Goal: Transaction & Acquisition: Obtain resource

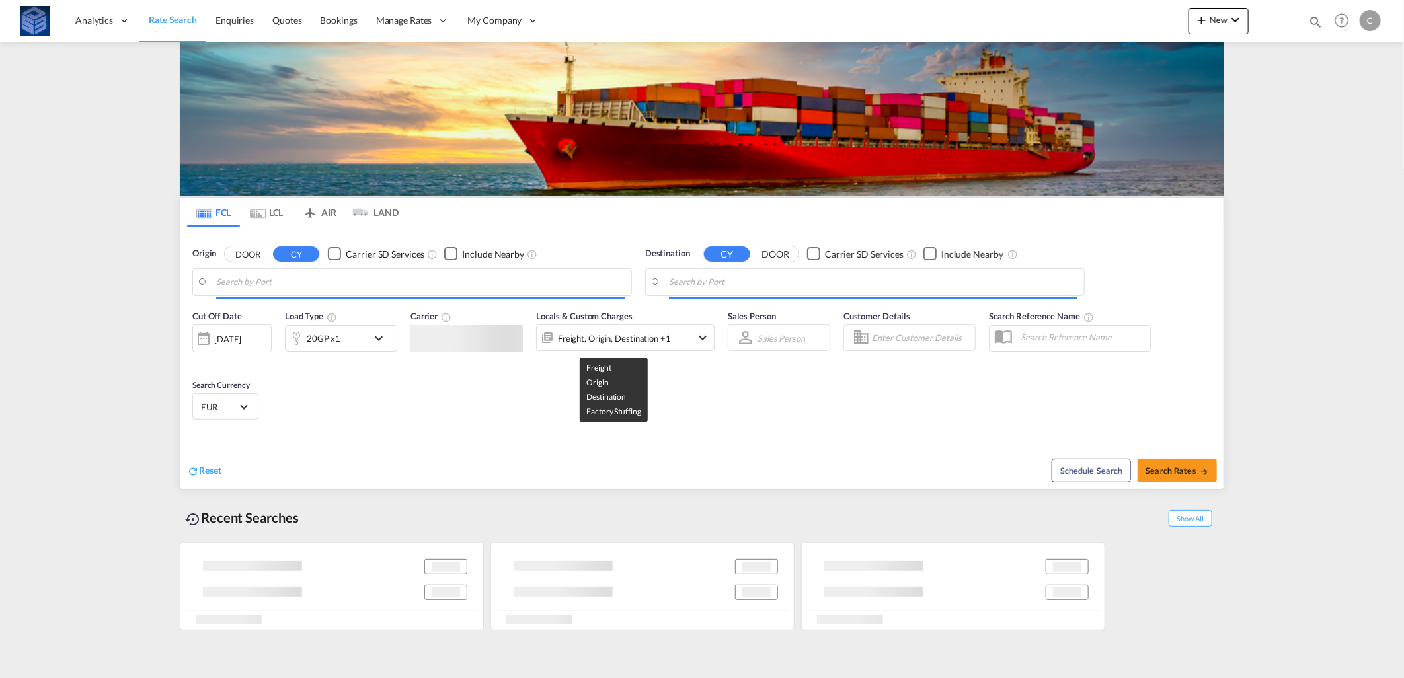
type input "Mersin, TRMER"
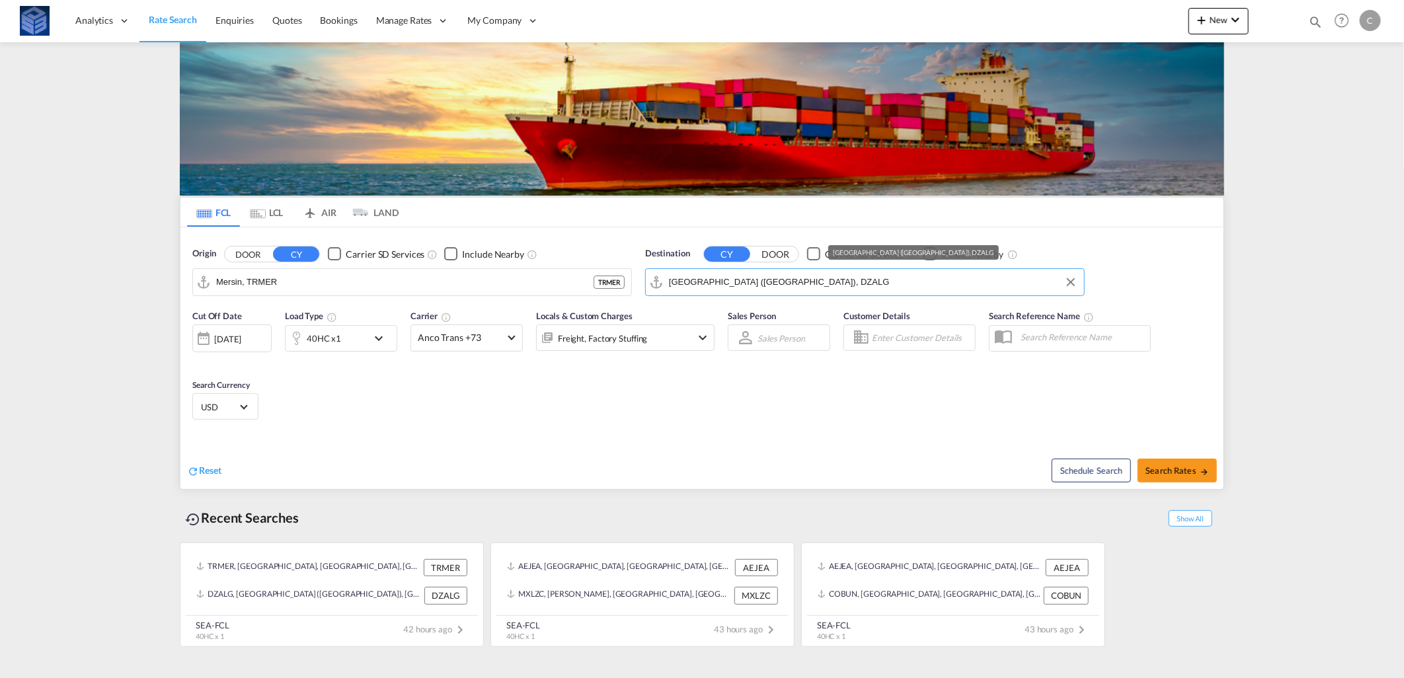
click at [777, 283] on input "[GEOGRAPHIC_DATA] ([GEOGRAPHIC_DATA]), DZALG" at bounding box center [873, 282] width 408 height 20
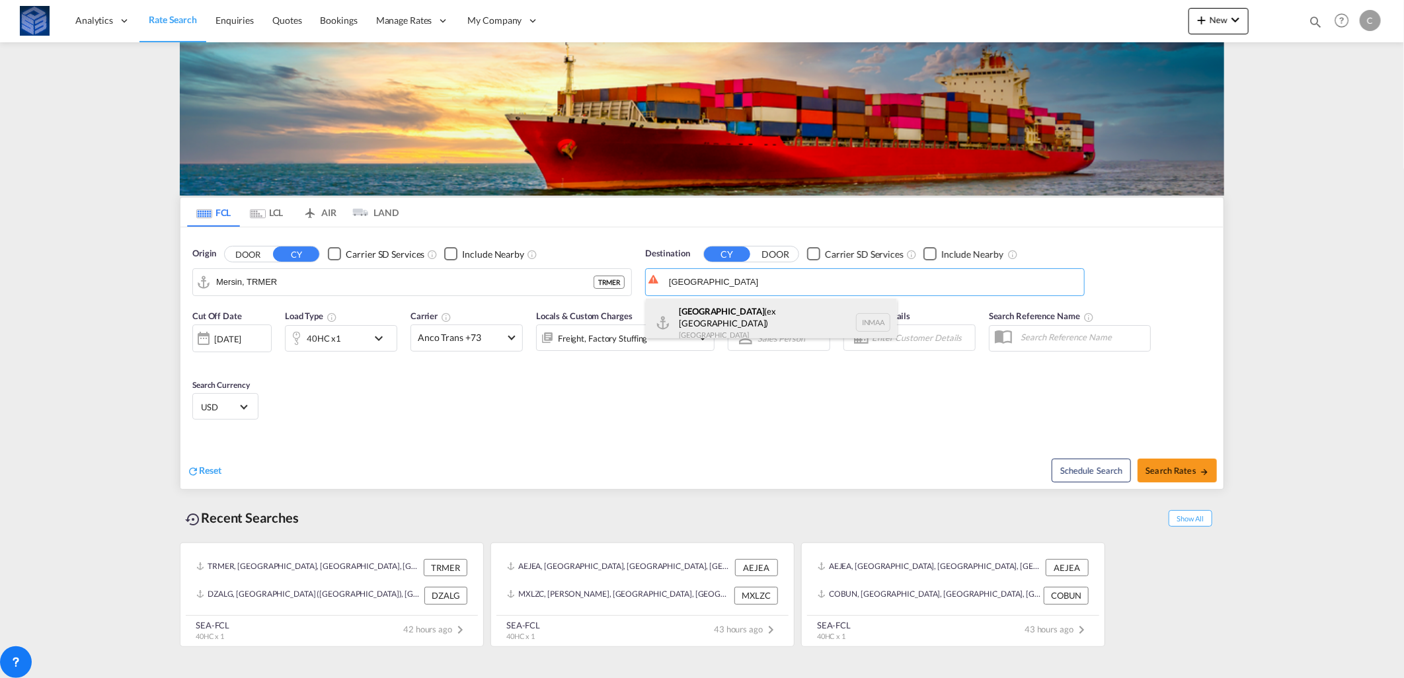
click at [754, 319] on div "[GEOGRAPHIC_DATA] (ex [GEOGRAPHIC_DATA]) [GEOGRAPHIC_DATA] [GEOGRAPHIC_DATA]" at bounding box center [771, 323] width 251 height 48
type input "[GEOGRAPHIC_DATA] (ex [GEOGRAPHIC_DATA]), INMAA"
click at [365, 347] on div "40HC x1" at bounding box center [327, 338] width 82 height 26
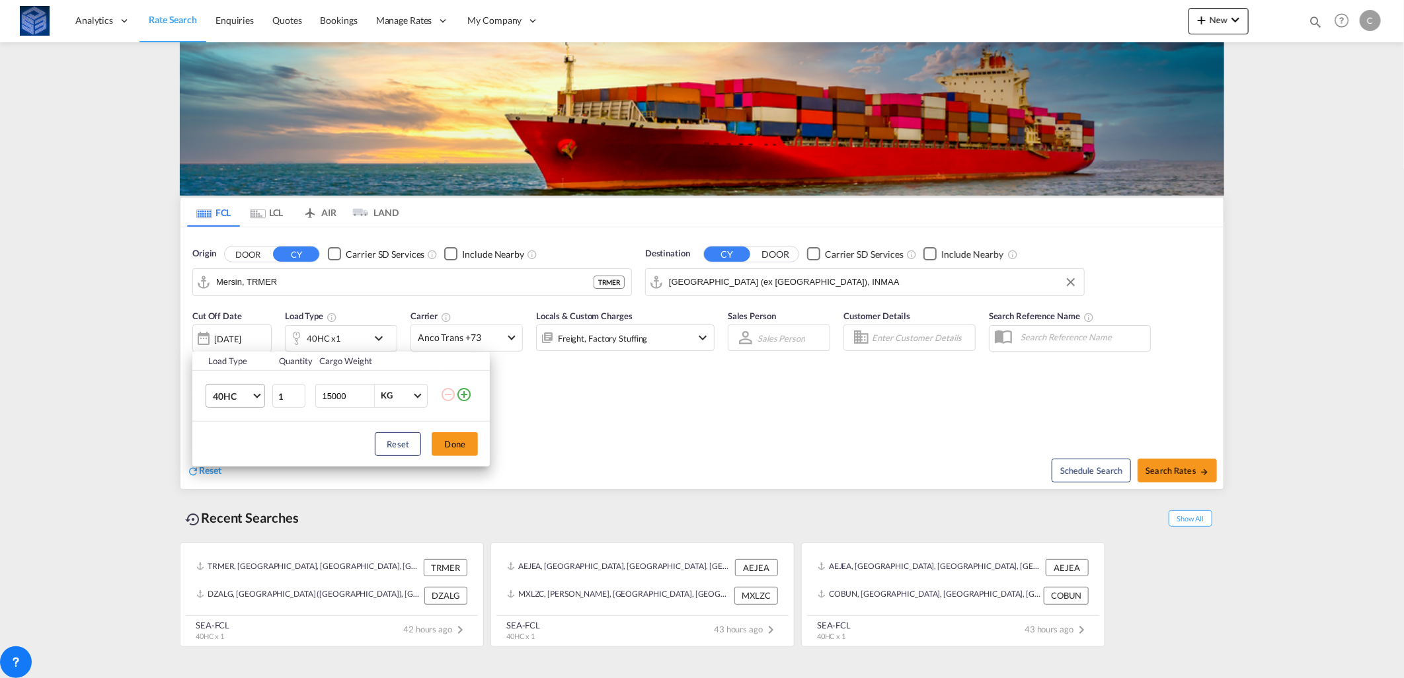
click at [245, 391] on span "40HC" at bounding box center [232, 396] width 38 height 13
click at [246, 333] on md-option "20GP" at bounding box center [247, 333] width 90 height 32
click at [444, 447] on button "Done" at bounding box center [455, 444] width 46 height 24
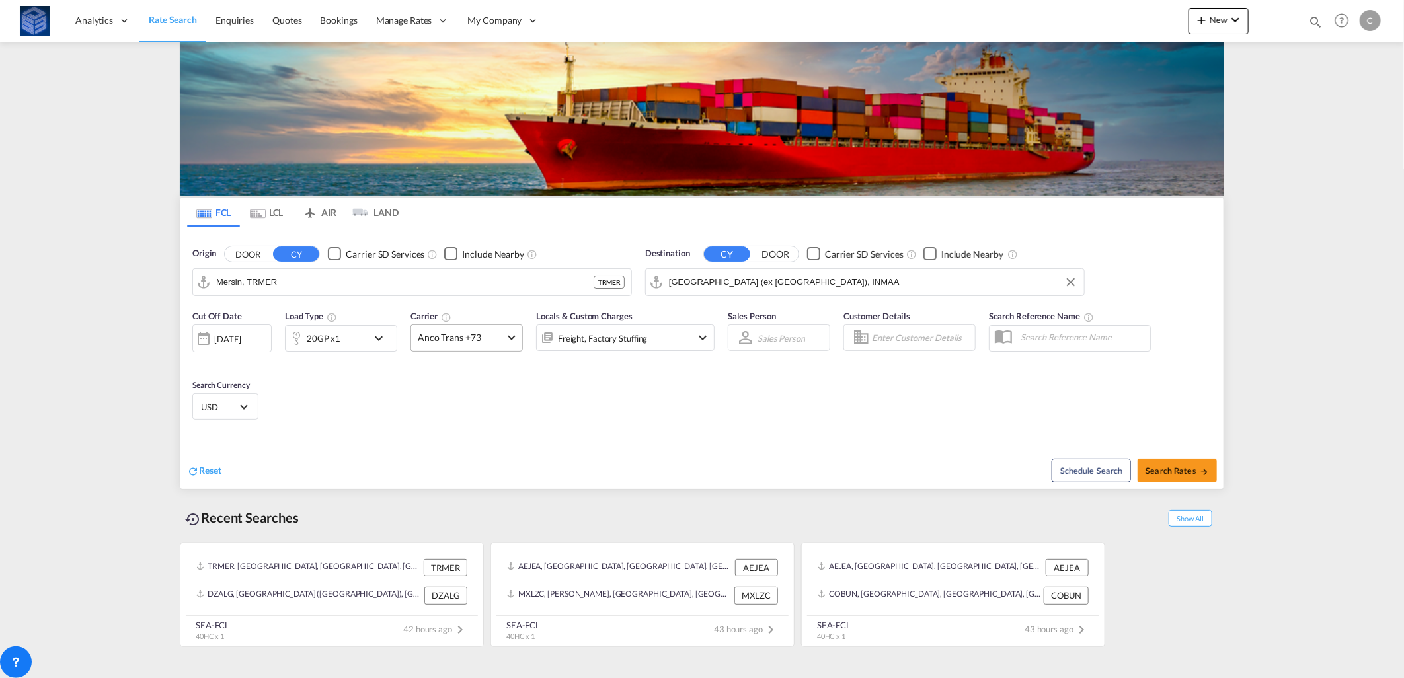
click at [459, 341] on span "Anco Trans +73" at bounding box center [461, 337] width 86 height 13
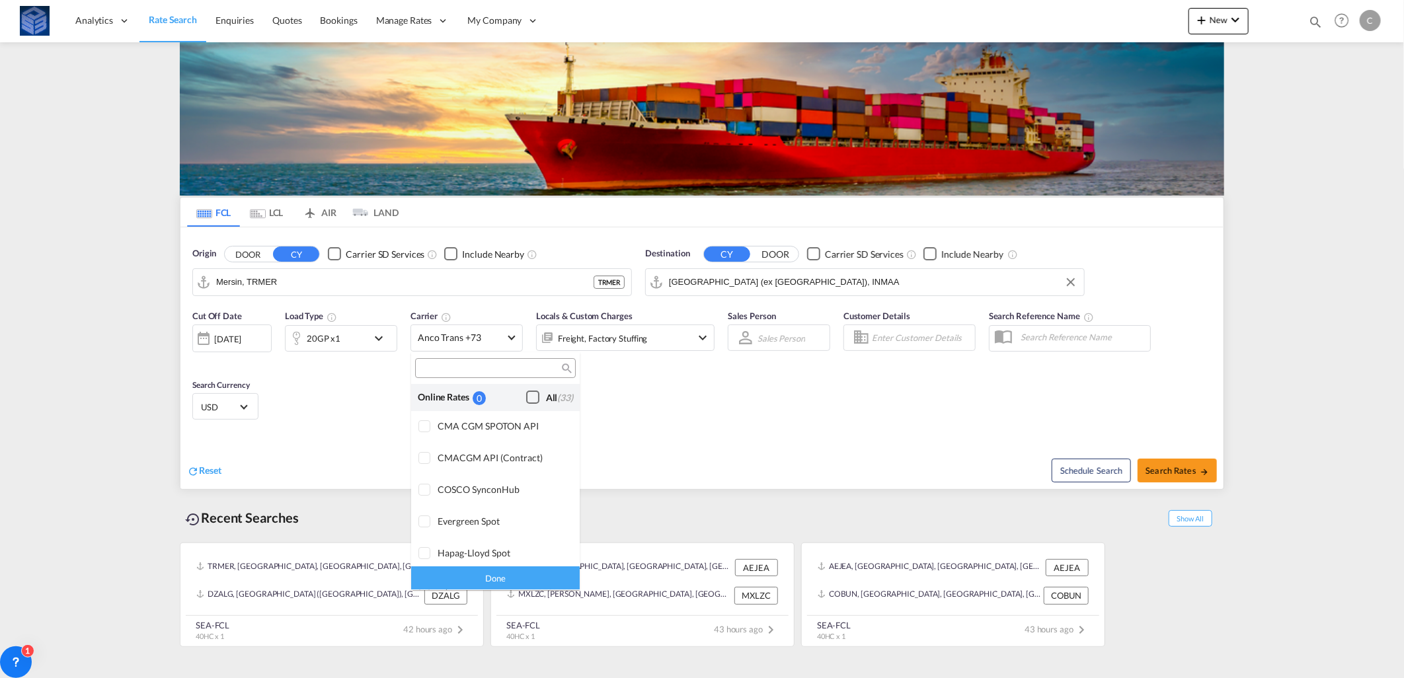
click at [526, 395] on div "Checkbox No Ink" at bounding box center [532, 397] width 13 height 13
drag, startPoint x: 536, startPoint y: 582, endPoint x: 532, endPoint y: 576, distance: 7.1
click at [534, 580] on div "Done" at bounding box center [495, 578] width 169 height 23
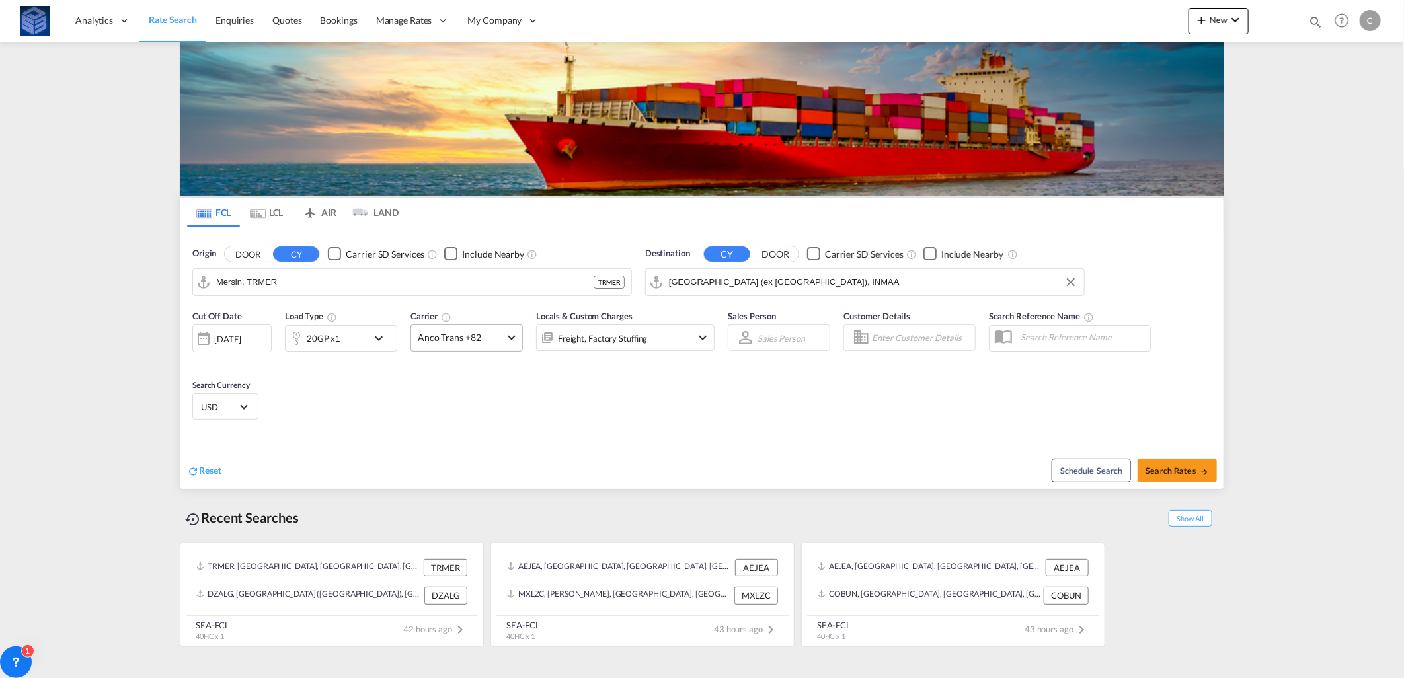
click at [505, 346] on md-select-value "Anco Trans +82" at bounding box center [466, 338] width 111 height 26
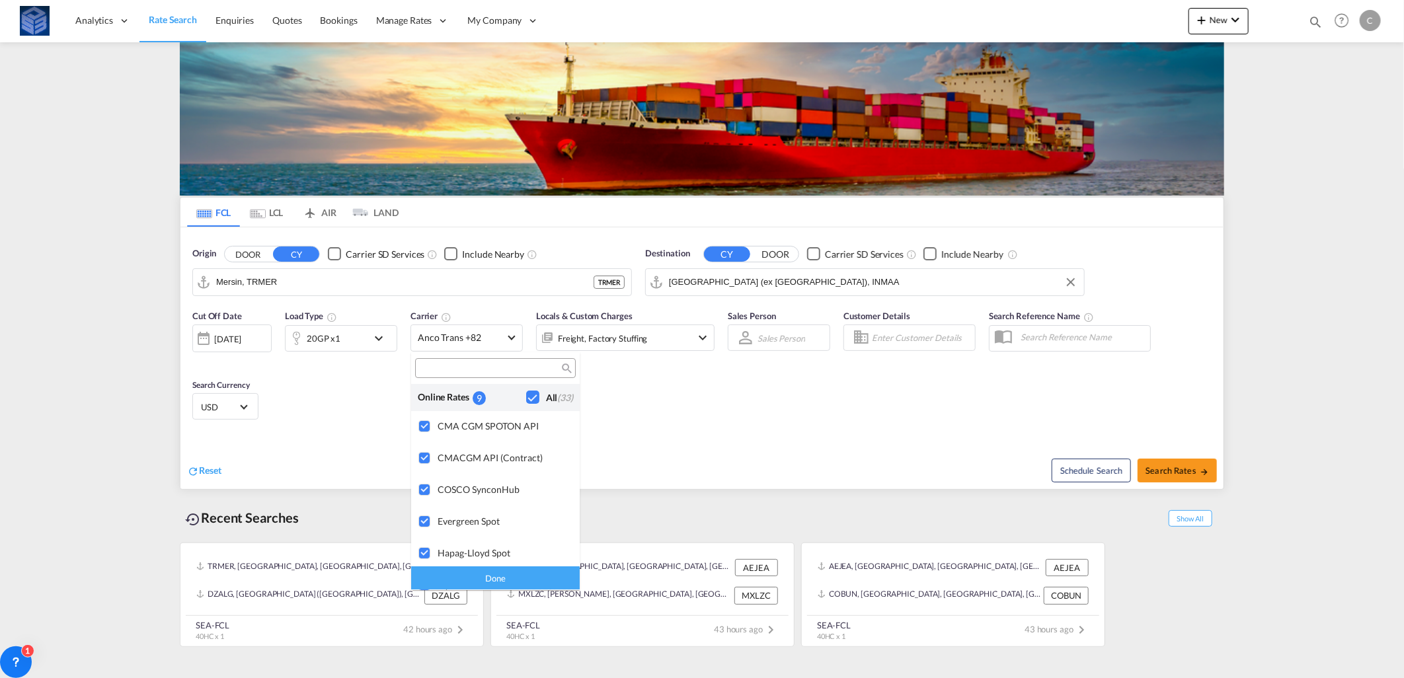
click at [505, 569] on div "Done" at bounding box center [495, 578] width 169 height 23
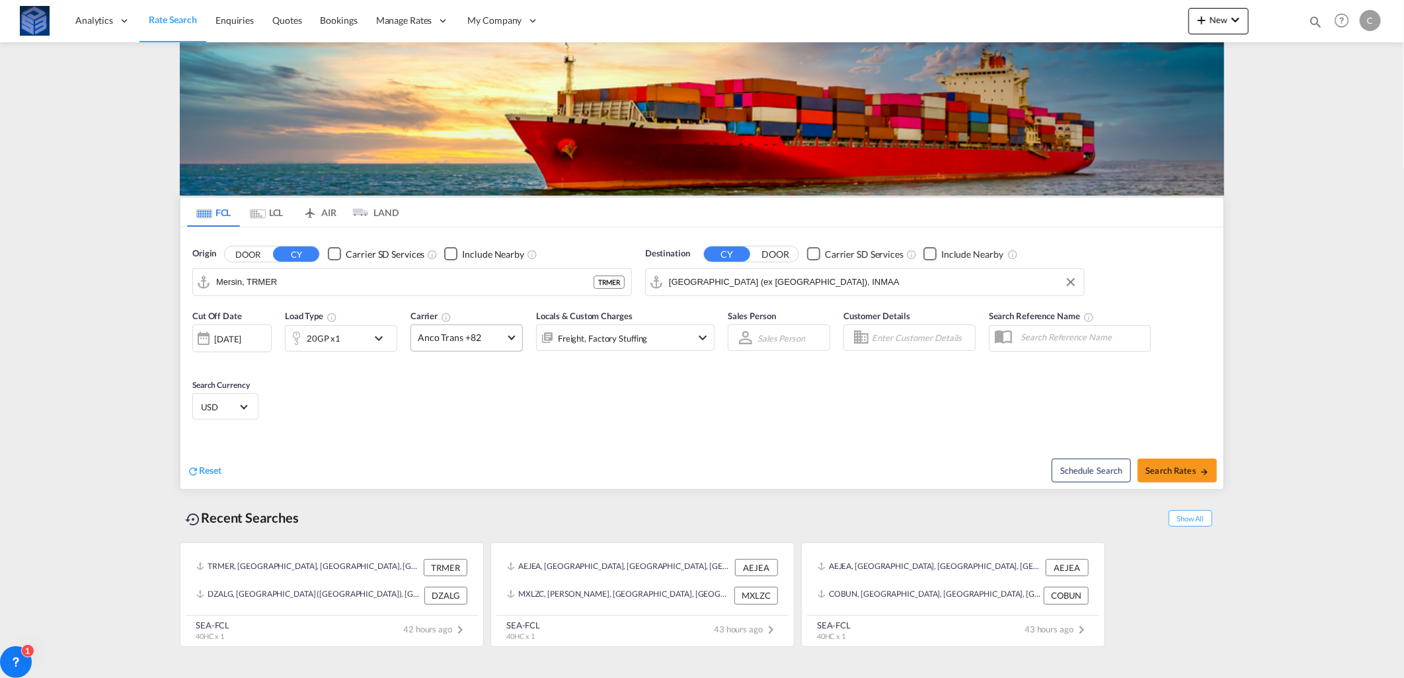
click at [496, 341] on span "Anco Trans +82" at bounding box center [461, 337] width 86 height 13
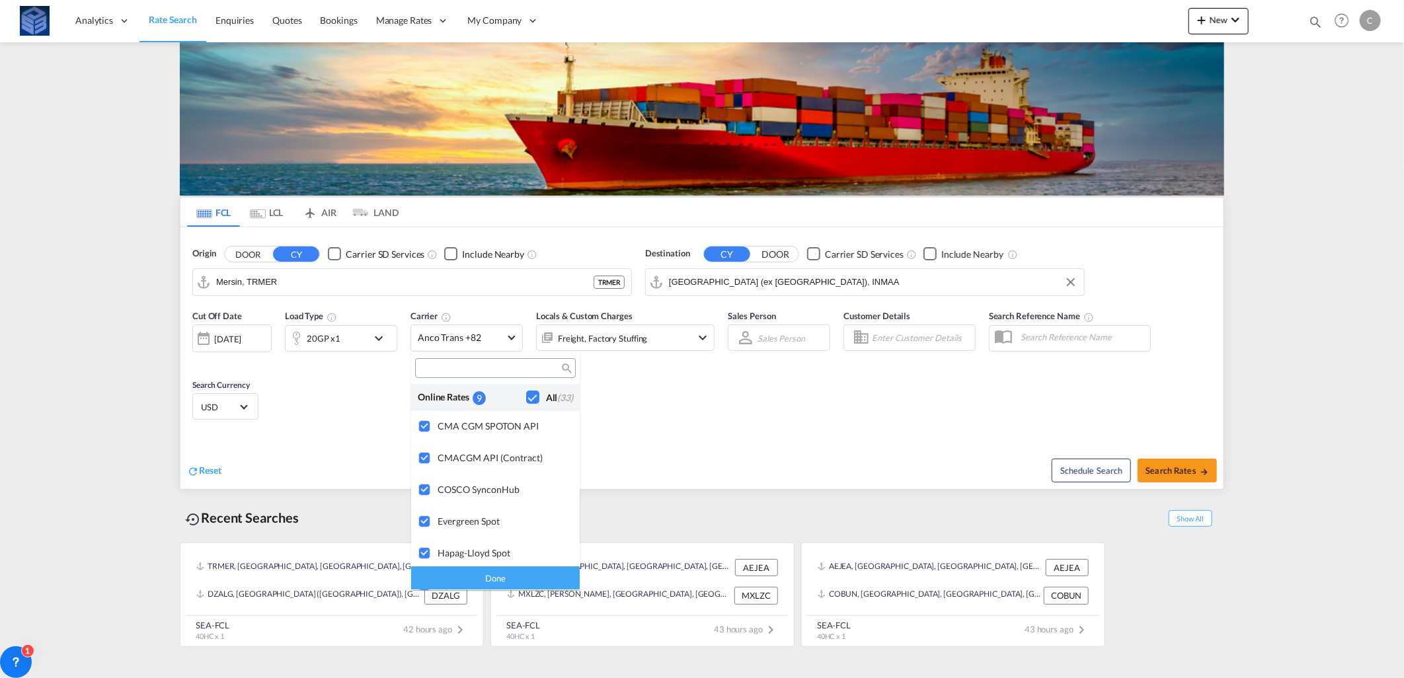
click at [498, 584] on div "Done" at bounding box center [495, 578] width 169 height 23
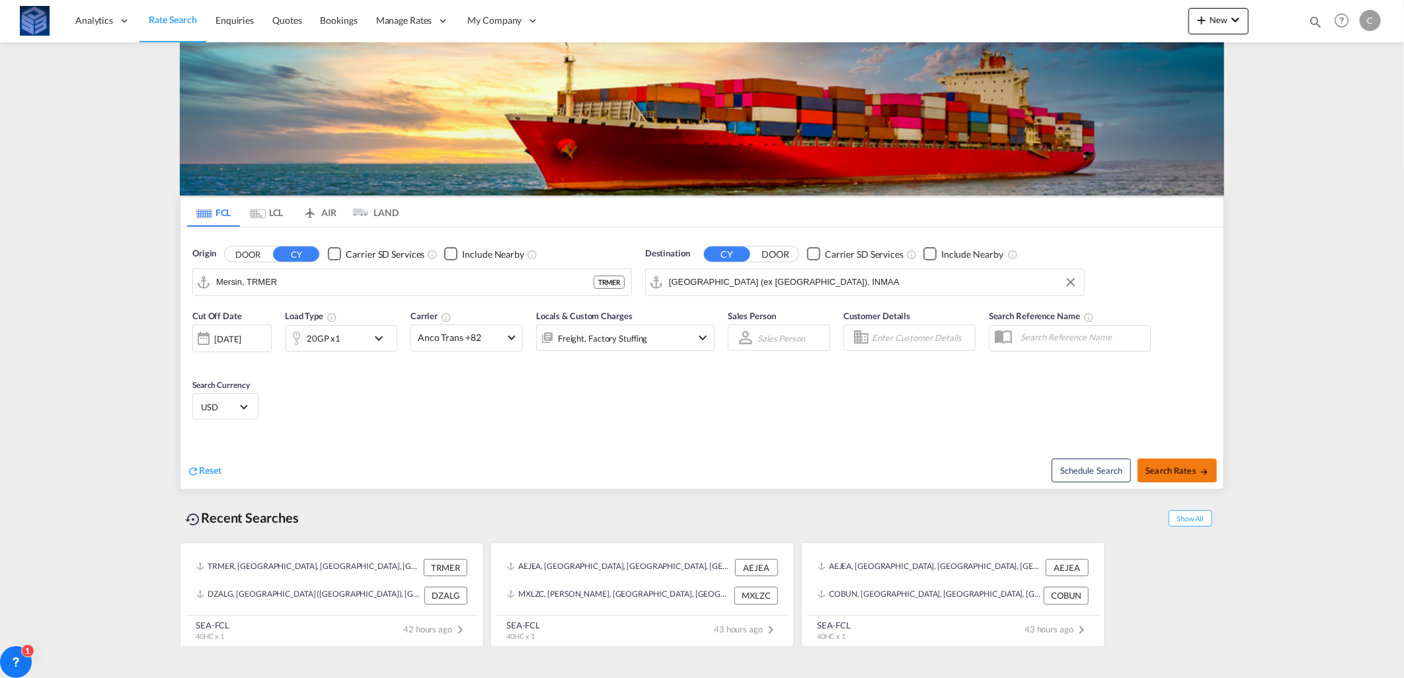
click at [1185, 470] on span "Search Rates" at bounding box center [1176, 470] width 63 height 11
type input "TRMER to INMAA / [DATE]"
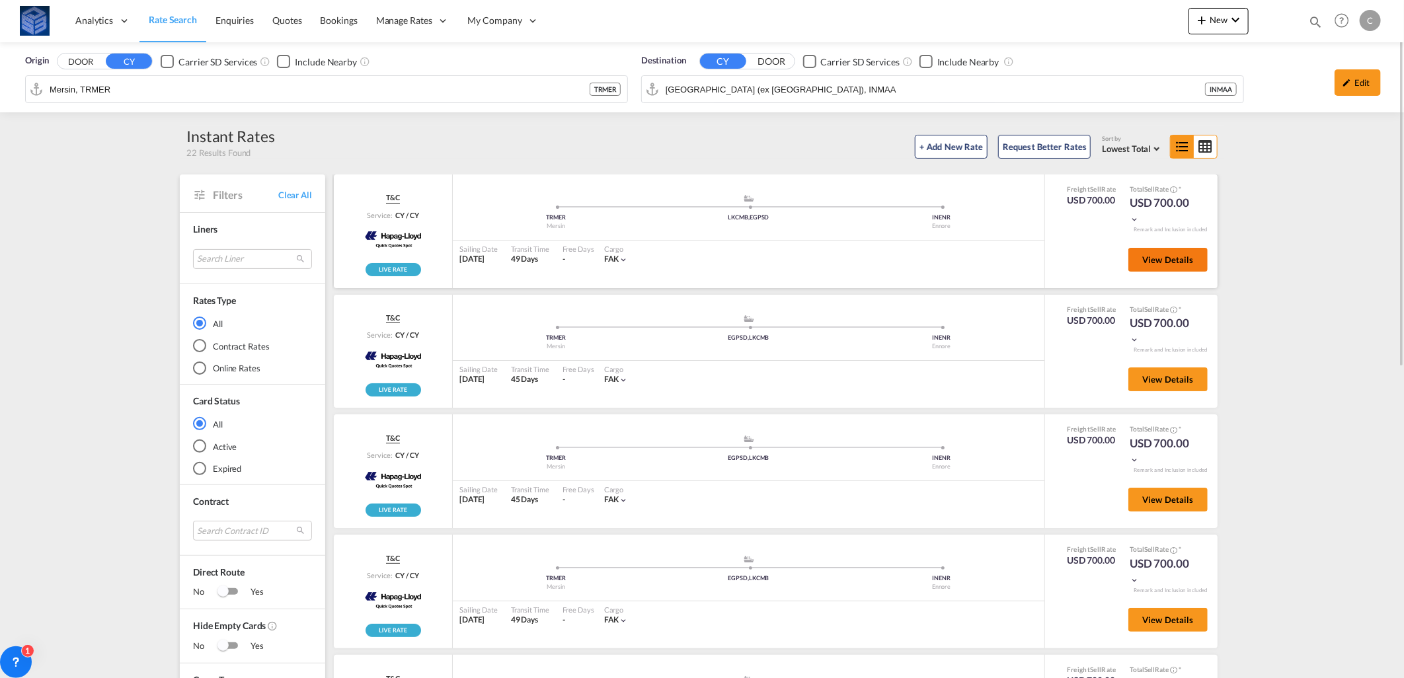
click at [1142, 260] on span "View Details" at bounding box center [1168, 259] width 52 height 11
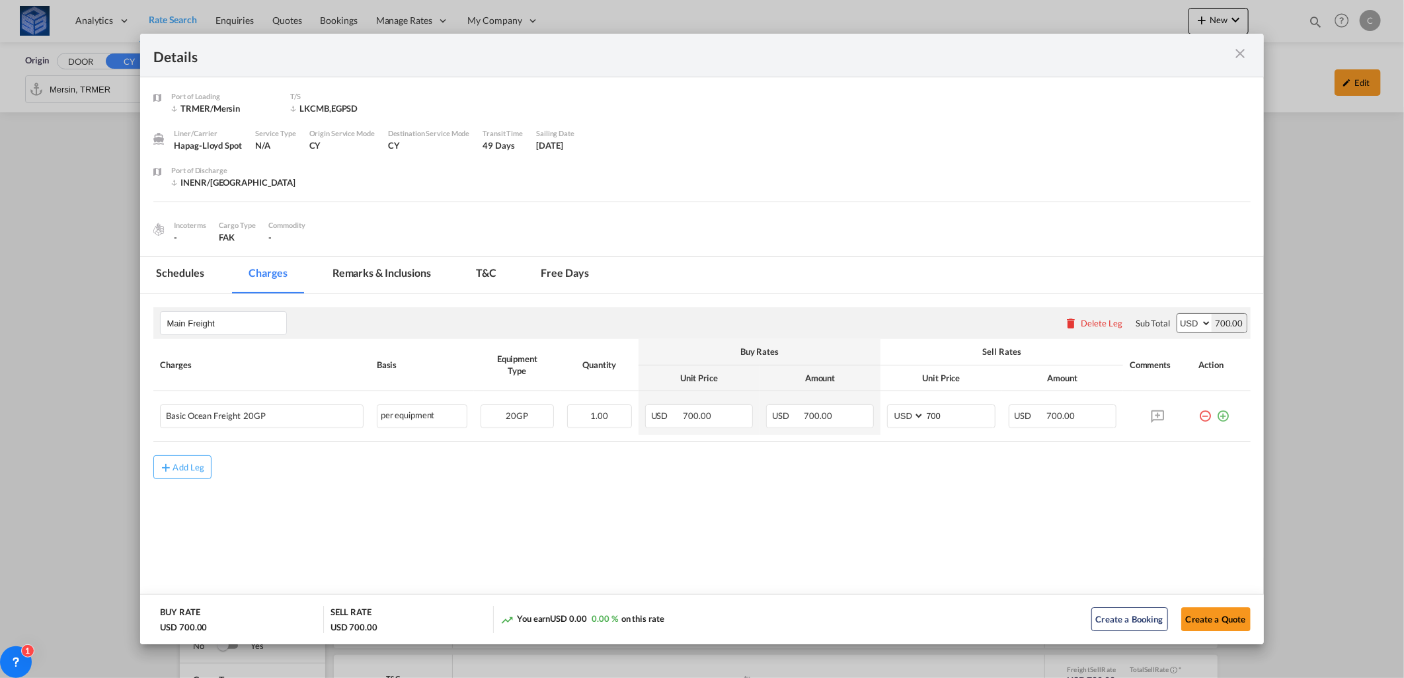
click at [1296, 273] on div "Details Port of [GEOGRAPHIC_DATA] TRMER/Mersin T/S LKCMB,EGPSD Liner/Carrier Ha…" at bounding box center [702, 339] width 1404 height 678
click at [1239, 56] on md-icon "icon-close m-3 fg-AAA8AD cursor" at bounding box center [1241, 54] width 16 height 16
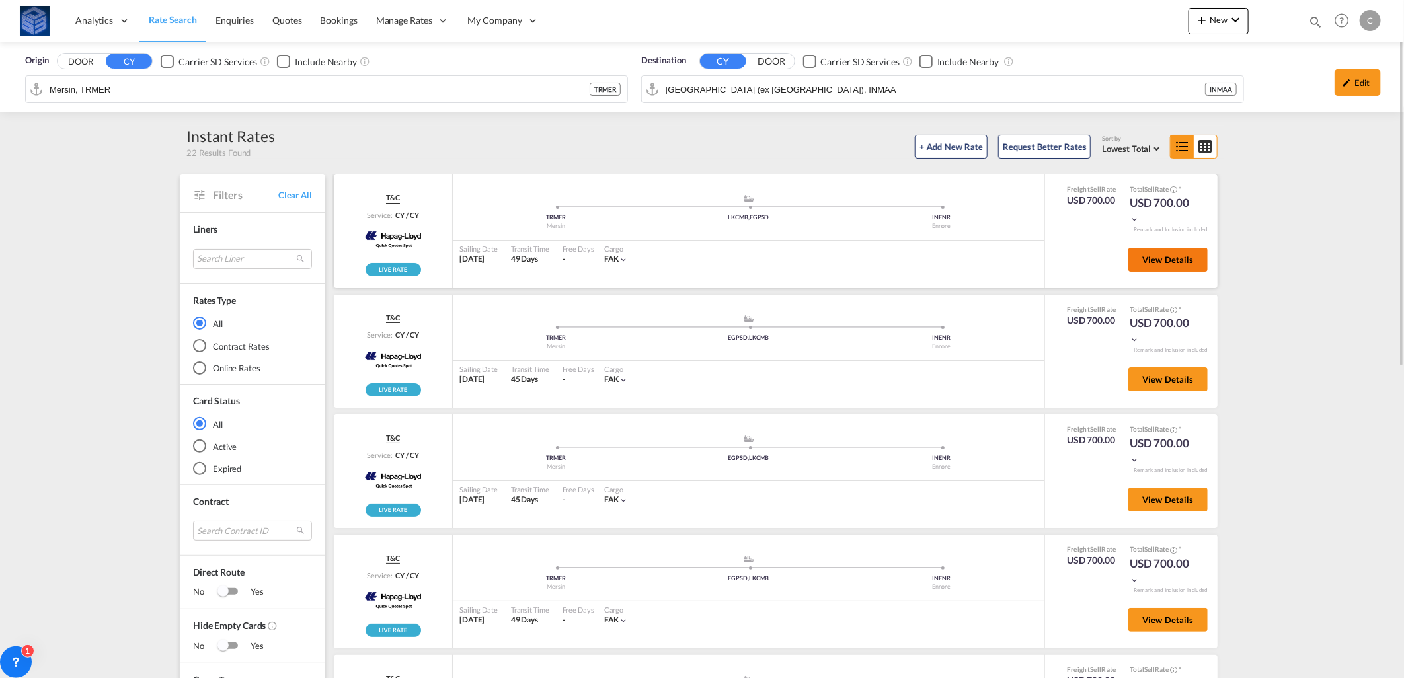
click at [1129, 262] on button "View Details" at bounding box center [1167, 260] width 79 height 24
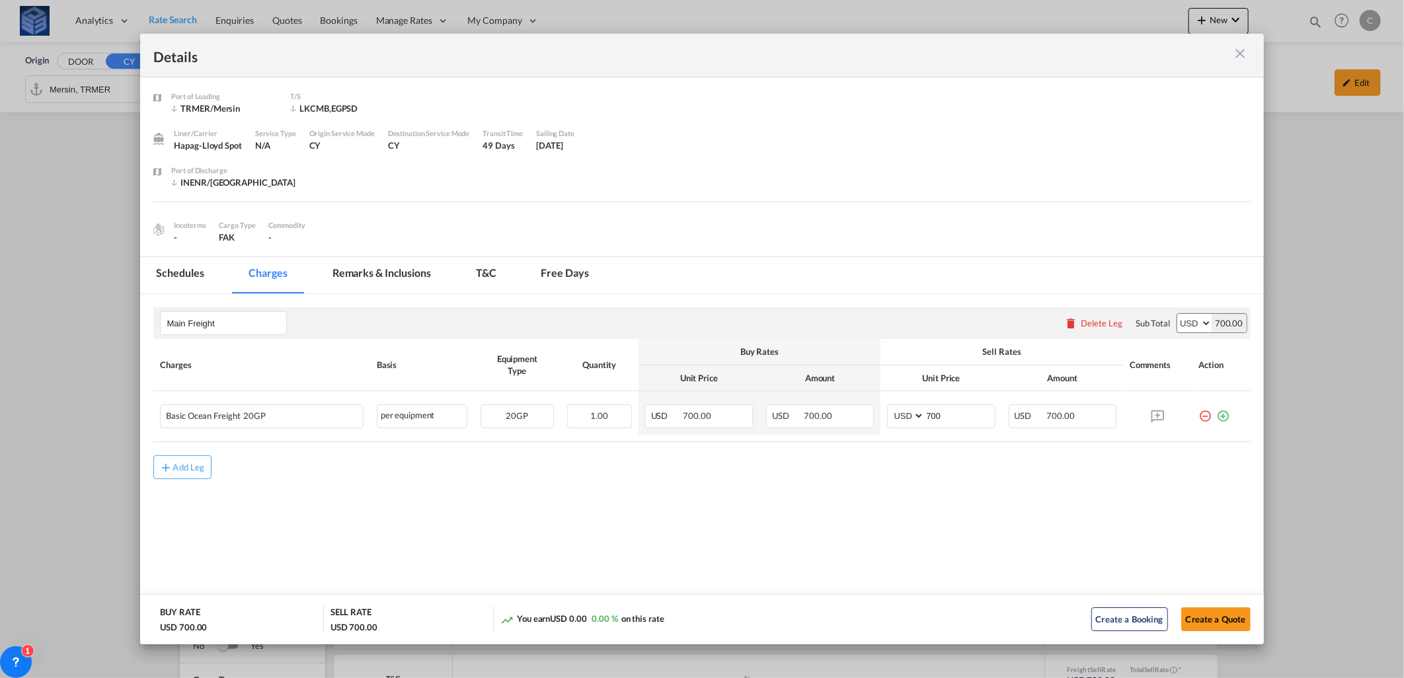
click at [128, 147] on div "Details Port of [GEOGRAPHIC_DATA] TRMER/Mersin T/S LKCMB,EGPSD Liner/Carrier Ha…" at bounding box center [702, 339] width 1404 height 678
click at [1241, 58] on md-icon "icon-close m-3 fg-AAA8AD cursor" at bounding box center [1241, 54] width 16 height 16
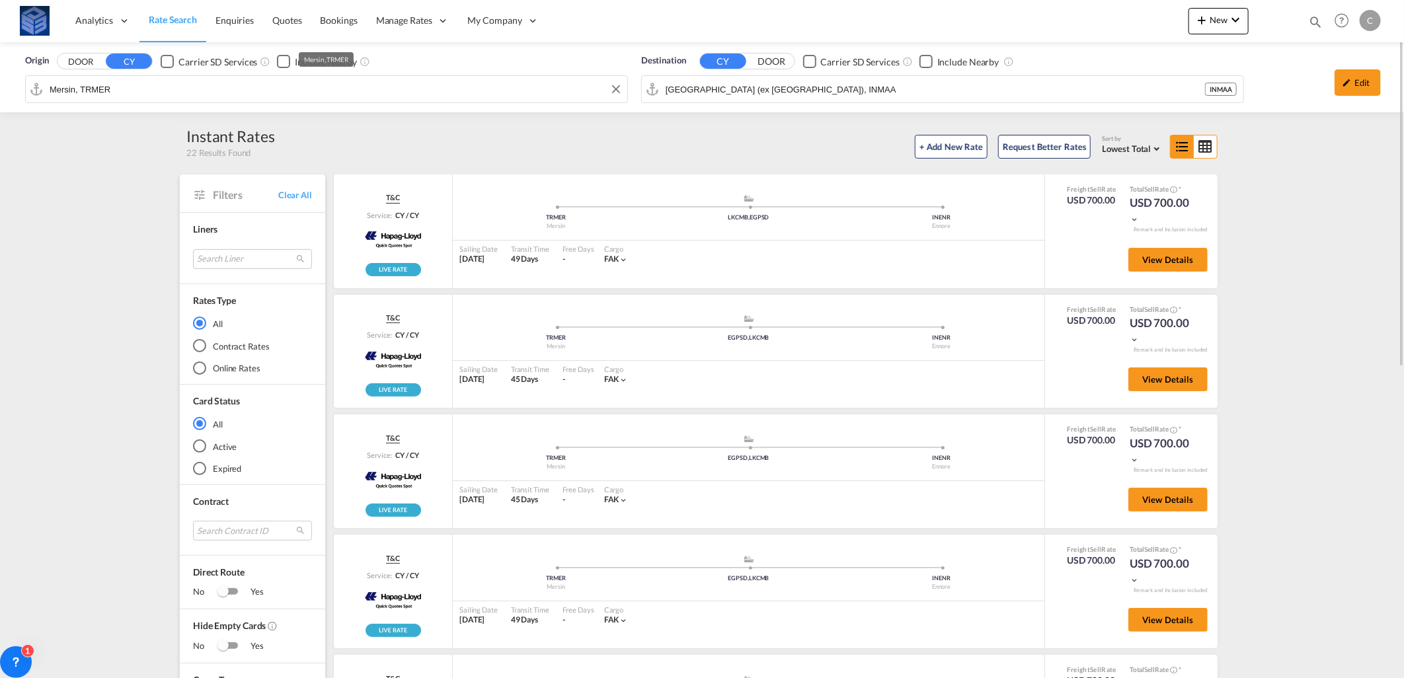
click at [362, 95] on input "Mersin, TRMER" at bounding box center [335, 89] width 571 height 20
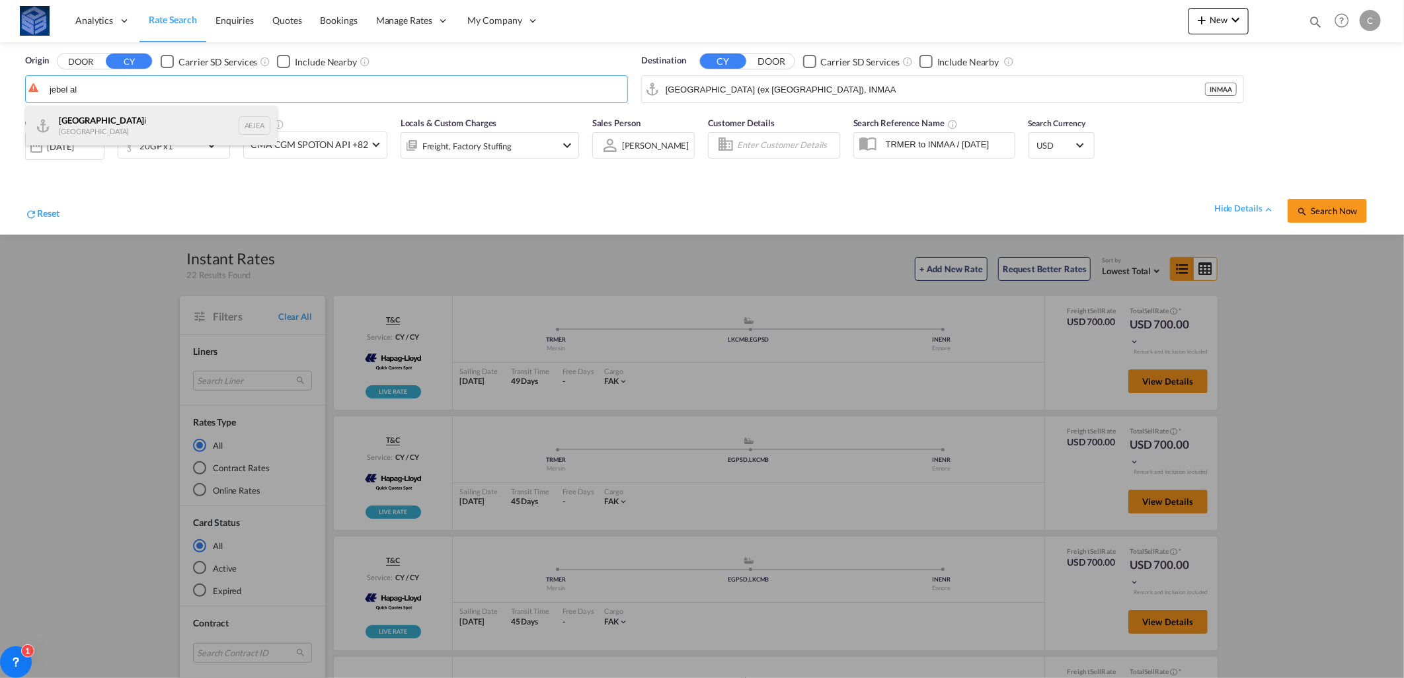
click at [168, 119] on div "[GEOGRAPHIC_DATA] i [GEOGRAPHIC_DATA] AEJEA" at bounding box center [151, 126] width 251 height 40
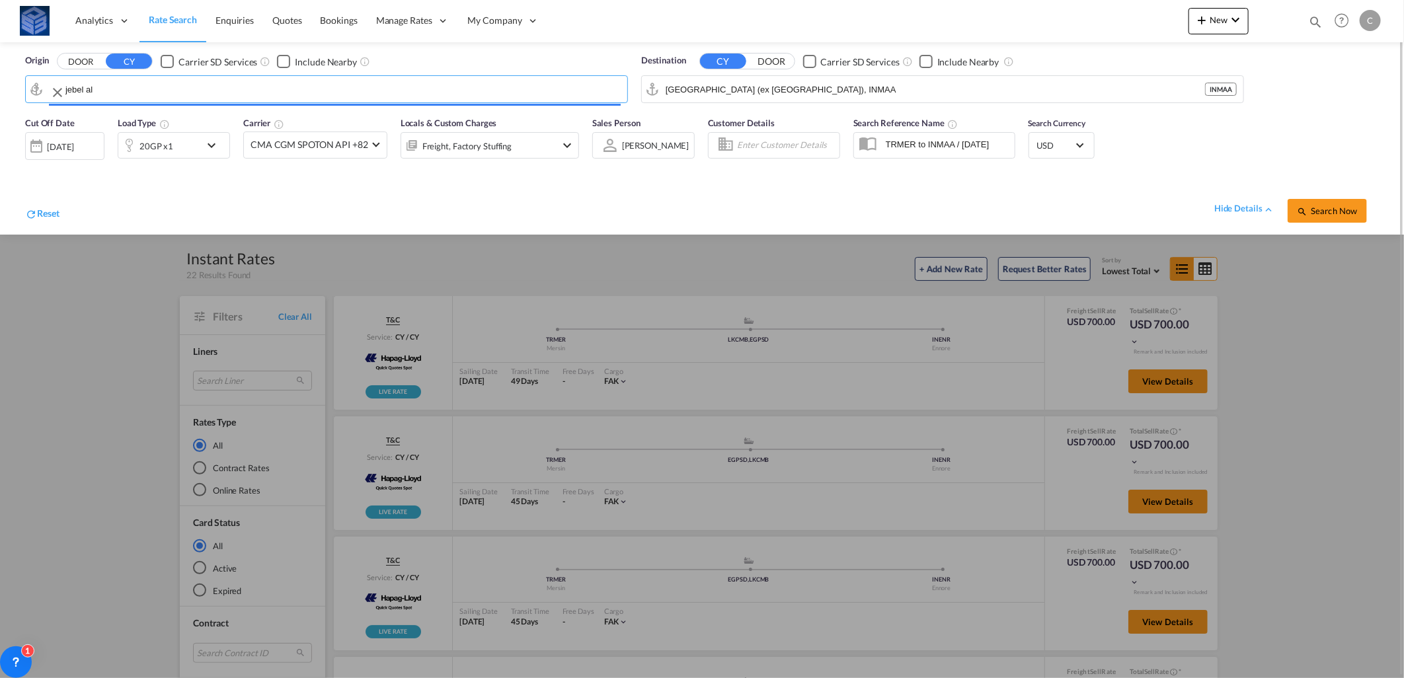
type input "[GEOGRAPHIC_DATA], [GEOGRAPHIC_DATA]"
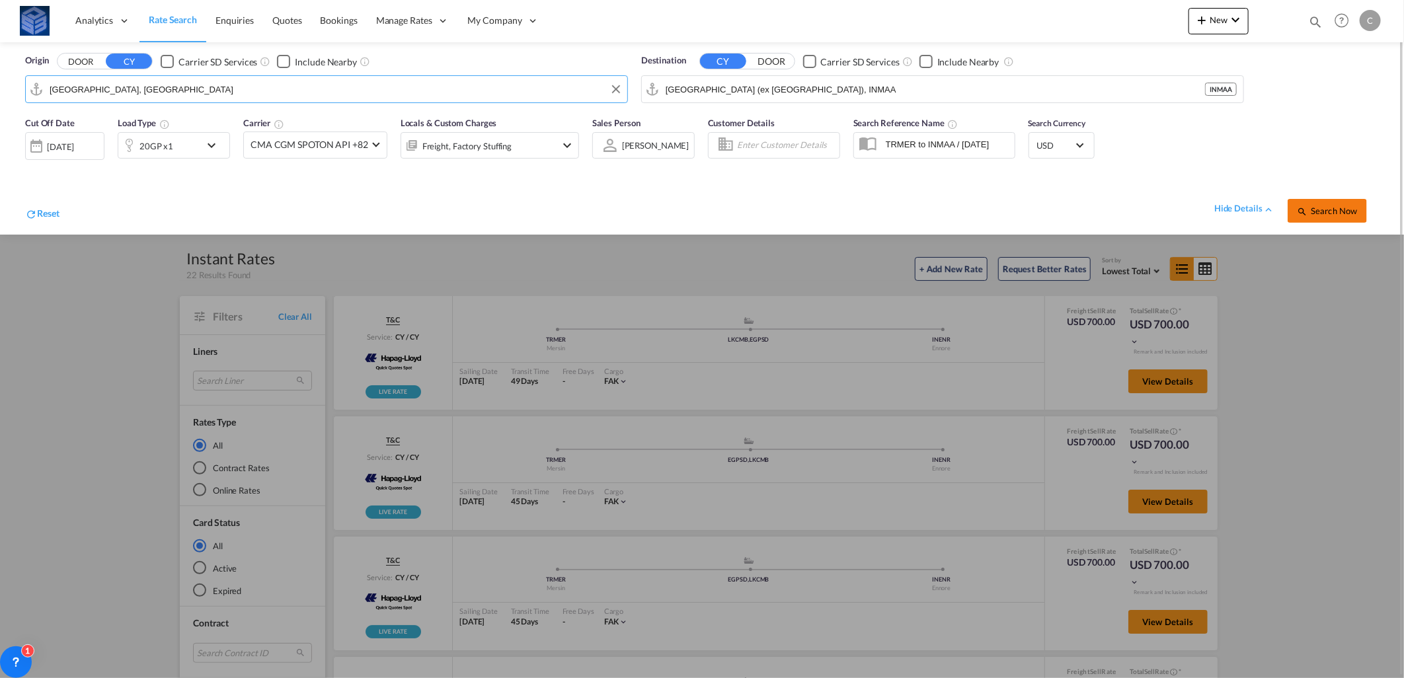
click at [1324, 213] on span "Search Now" at bounding box center [1327, 211] width 60 height 11
